Goal: Find specific page/section

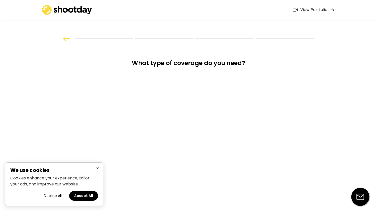
click at [97, 168] on button "×" at bounding box center [98, 168] width 6 height 6
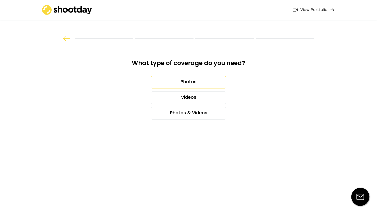
click at [187, 84] on div "Photos" at bounding box center [188, 82] width 75 height 13
